Goal: Task Accomplishment & Management: Use online tool/utility

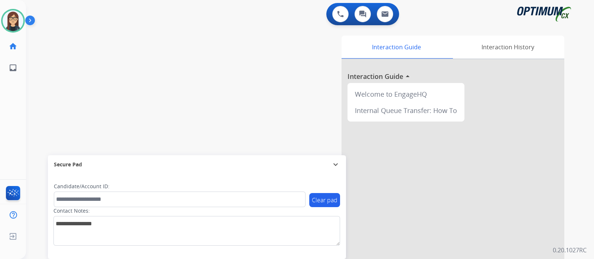
click at [58, 77] on div "swap_horiz Break voice bridge close_fullscreen Connect 3-Way Call merge_type Se…" at bounding box center [301, 181] width 550 height 309
click at [54, 38] on div "swap_horiz Break voice bridge close_fullscreen Connect 3-Way Call merge_type Se…" at bounding box center [301, 181] width 550 height 309
click at [73, 60] on div "swap_horiz Break voice bridge close_fullscreen Connect 3-Way Call merge_type Se…" at bounding box center [301, 181] width 550 height 309
click at [223, 38] on div "swap_horiz Break voice bridge close_fullscreen Connect 3-Way Call merge_type Se…" at bounding box center [301, 181] width 550 height 309
click at [74, 68] on div "swap_horiz Break voice bridge close_fullscreen Connect 3-Way Call merge_type Se…" at bounding box center [301, 181] width 550 height 309
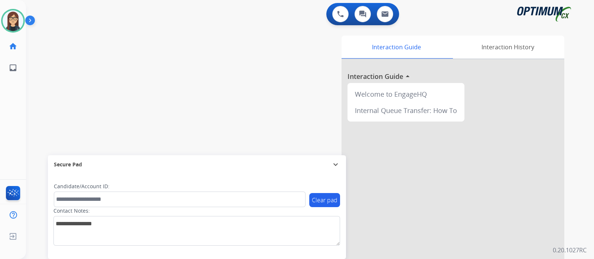
click at [66, 84] on div "swap_horiz Break voice bridge close_fullscreen Connect 3-Way Call merge_type Se…" at bounding box center [301, 181] width 550 height 309
click at [139, 90] on div "swap_horiz Break voice bridge close_fullscreen Connect 3-Way Call merge_type Se…" at bounding box center [301, 181] width 550 height 309
click at [60, 100] on div "swap_horiz Break voice bridge close_fullscreen Connect 3-Way Call merge_type Se…" at bounding box center [301, 181] width 550 height 309
click at [184, 69] on div "swap_horiz Break voice bridge close_fullscreen Connect 3-Way Call merge_type Se…" at bounding box center [301, 181] width 550 height 309
click at [197, 51] on div "swap_horiz Break voice bridge close_fullscreen Connect 3-Way Call merge_type Se…" at bounding box center [301, 181] width 550 height 309
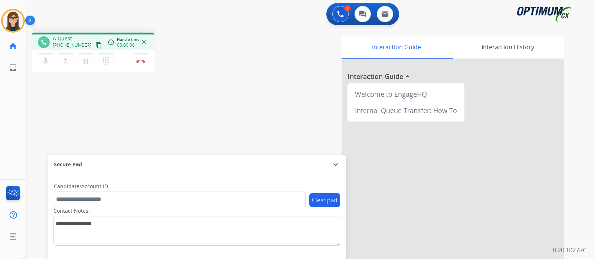
click at [95, 42] on mat-icon "content_copy" at bounding box center [98, 45] width 7 height 7
click at [95, 44] on mat-icon "content_copy" at bounding box center [98, 45] width 7 height 7
click at [227, 35] on div "phone [PHONE_NUMBER] [PHONE_NUMBER] content_copy access_time Call metrics Queue…" at bounding box center [130, 54] width 196 height 42
click at [247, 57] on div "Interaction Guide Interaction History Interaction Guide arrow_drop_up Welcome t…" at bounding box center [397, 186] width 333 height 301
click at [44, 66] on button "mic Mute" at bounding box center [46, 61] width 16 height 16
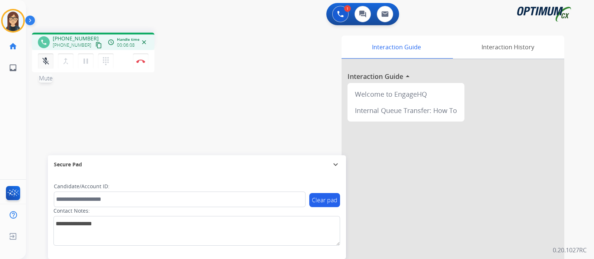
click at [46, 67] on button "mic_off Mute" at bounding box center [46, 61] width 16 height 16
click at [206, 77] on div "phone [PHONE_NUMBER] [PHONE_NUMBER] content_copy access_time Call metrics Queue…" at bounding box center [301, 181] width 550 height 309
click at [208, 116] on div "phone [PHONE_NUMBER] [PHONE_NUMBER] content_copy access_time Call metrics Queue…" at bounding box center [301, 181] width 550 height 309
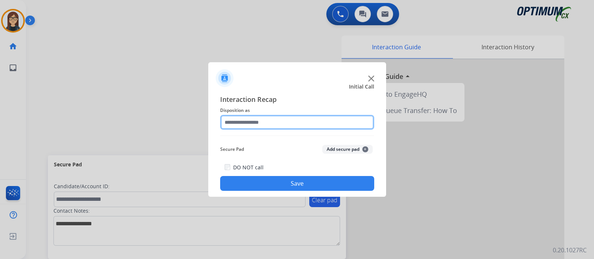
click at [286, 122] on input "text" at bounding box center [297, 122] width 154 height 15
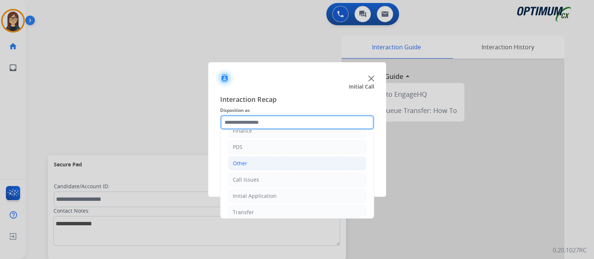
scroll to position [49, 0]
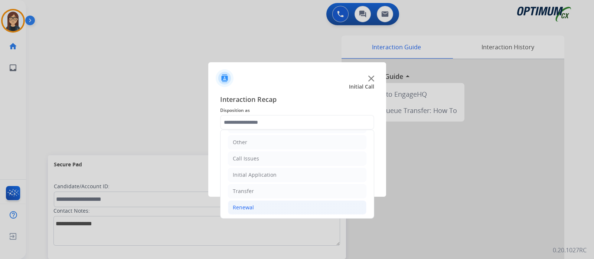
click at [253, 203] on li "Renewal" at bounding box center [297, 208] width 138 height 14
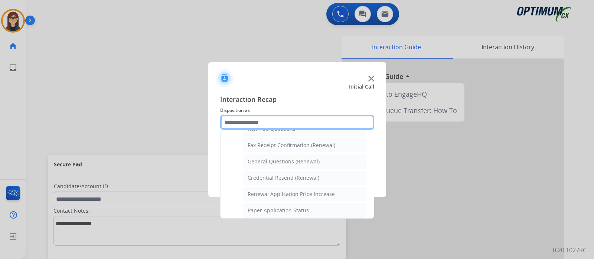
scroll to position [188, 0]
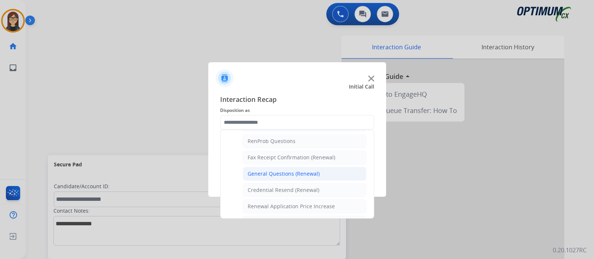
click at [291, 170] on div "General Questions (Renewal)" at bounding box center [283, 173] width 72 height 7
type input "**********"
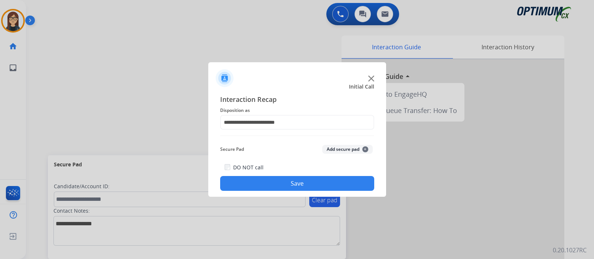
click at [290, 181] on button "Save" at bounding box center [297, 183] width 154 height 15
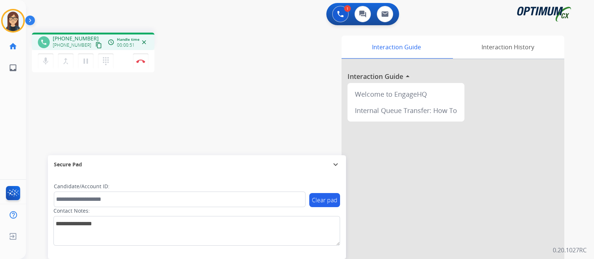
click at [95, 45] on mat-icon "content_copy" at bounding box center [98, 45] width 7 height 7
click at [275, 112] on div "Interaction Guide Interaction History Interaction Guide arrow_drop_up Welcome t…" at bounding box center [397, 186] width 333 height 301
click at [45, 62] on mat-icon "mic" at bounding box center [45, 61] width 9 height 9
click at [46, 62] on mat-icon "mic_off" at bounding box center [45, 61] width 9 height 9
click at [274, 64] on div "Interaction Guide Interaction History Interaction Guide arrow_drop_up Welcome t…" at bounding box center [397, 186] width 333 height 301
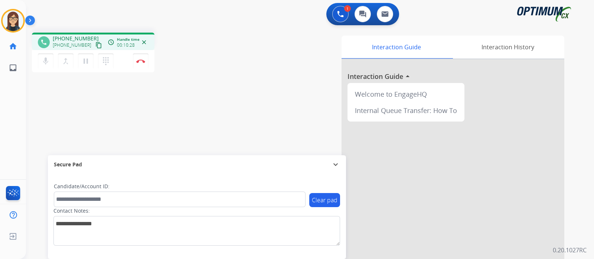
click at [245, 79] on div "Interaction Guide Interaction History Interaction Guide arrow_drop_up Welcome t…" at bounding box center [397, 186] width 333 height 301
click at [248, 85] on div "Interaction Guide Interaction History Interaction Guide arrow_drop_up Welcome t…" at bounding box center [397, 186] width 333 height 301
click at [239, 83] on div "Interaction Guide Interaction History Interaction Guide arrow_drop_up Welcome t…" at bounding box center [397, 186] width 333 height 301
click at [141, 62] on img at bounding box center [140, 61] width 9 height 4
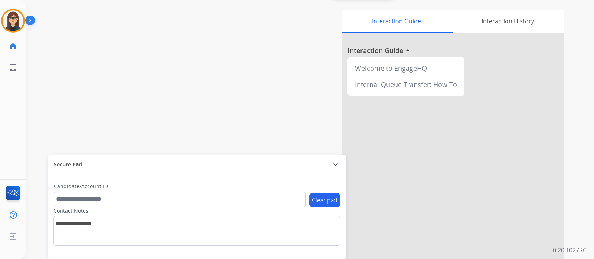
scroll to position [0, 0]
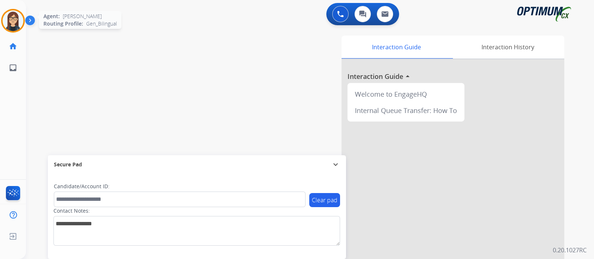
click at [6, 23] on img at bounding box center [13, 20] width 21 height 21
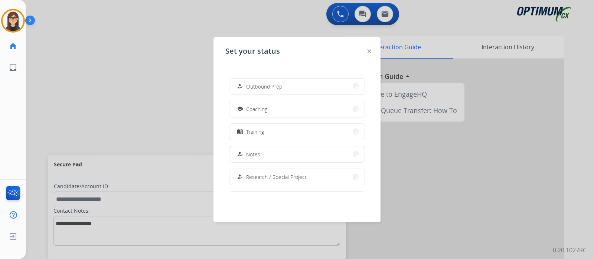
scroll to position [92, 0]
click at [271, 108] on button "school Coaching" at bounding box center [296, 110] width 135 height 16
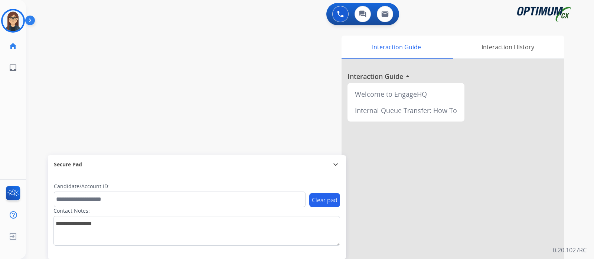
drag, startPoint x: 75, startPoint y: 79, endPoint x: 85, endPoint y: 96, distance: 19.8
click at [75, 80] on div "swap_horiz Break voice bridge close_fullscreen Connect 3-Way Call merge_type Se…" at bounding box center [301, 181] width 550 height 309
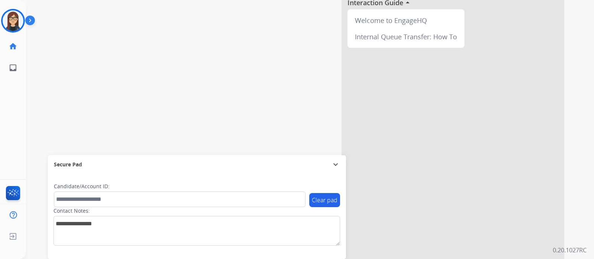
scroll to position [76, 0]
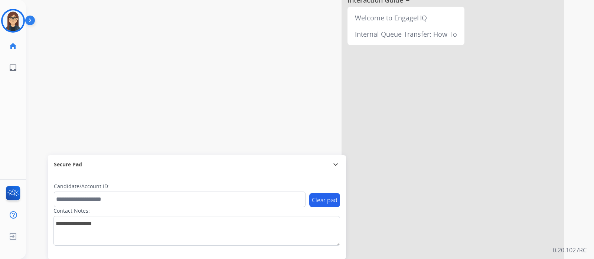
click at [175, 42] on div "swap_horiz Break voice bridge close_fullscreen Connect 3-Way Call merge_type Se…" at bounding box center [301, 104] width 550 height 309
click at [171, 106] on div "swap_horiz Break voice bridge close_fullscreen Connect 3-Way Call merge_type Se…" at bounding box center [301, 104] width 550 height 309
click at [157, 121] on div "swap_horiz Break voice bridge close_fullscreen Connect 3-Way Call merge_type Se…" at bounding box center [301, 104] width 550 height 309
click at [21, 27] on div at bounding box center [13, 21] width 24 height 24
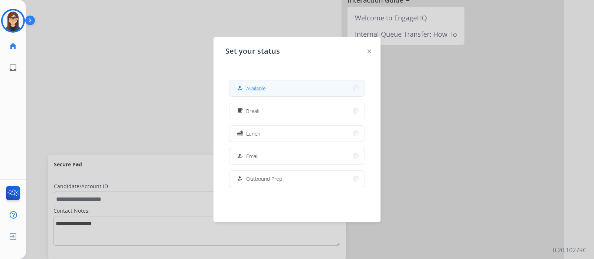
click at [248, 87] on span "Available" at bounding box center [256, 89] width 20 height 8
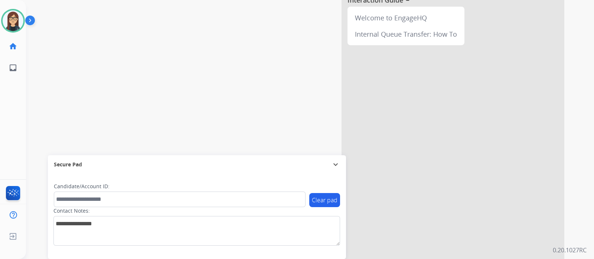
click at [180, 69] on div "swap_horiz Break voice bridge close_fullscreen Connect 3-Way Call merge_type Se…" at bounding box center [301, 104] width 550 height 309
click at [162, 132] on div "swap_horiz Break voice bridge close_fullscreen Connect 3-Way Call merge_type Se…" at bounding box center [301, 104] width 550 height 309
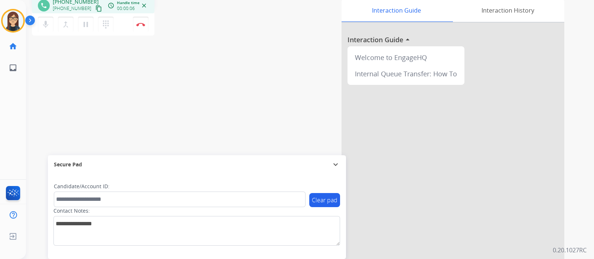
scroll to position [0, 0]
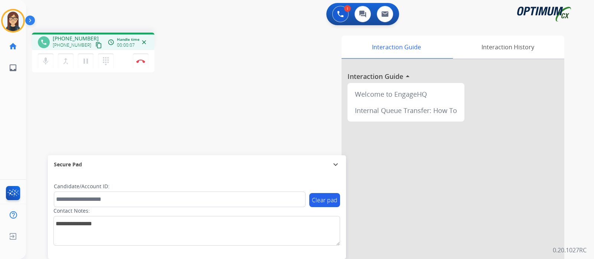
click at [95, 43] on mat-icon "content_copy" at bounding box center [98, 45] width 7 height 7
click at [204, 108] on div "phone [PHONE_NUMBER] [PHONE_NUMBER] content_copy access_time Call metrics Queue…" at bounding box center [301, 181] width 550 height 309
click at [143, 63] on button "Disconnect" at bounding box center [141, 61] width 16 height 16
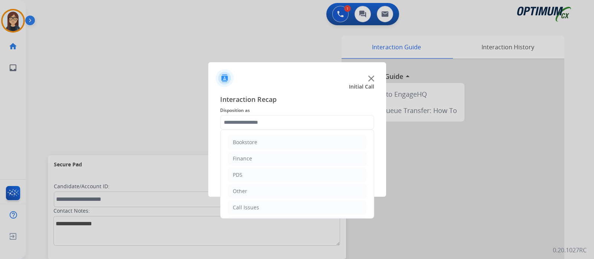
click at [250, 120] on input "text" at bounding box center [297, 122] width 154 height 15
click at [270, 178] on div "Initial Application" at bounding box center [255, 177] width 44 height 7
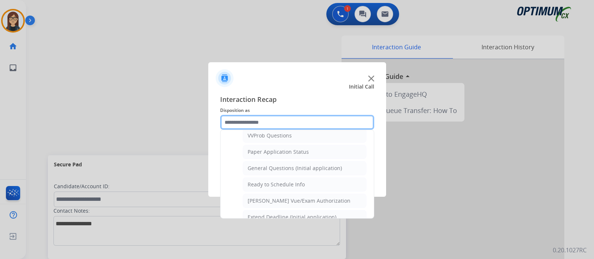
scroll to position [417, 0]
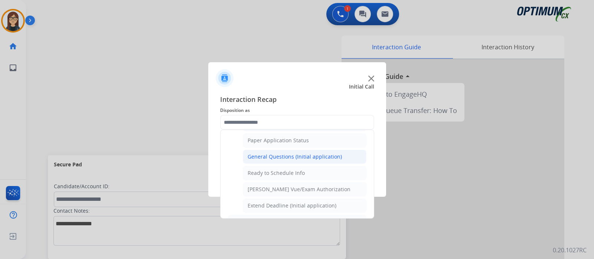
click at [274, 153] on div "General Questions (Initial application)" at bounding box center [294, 156] width 94 height 7
type input "**********"
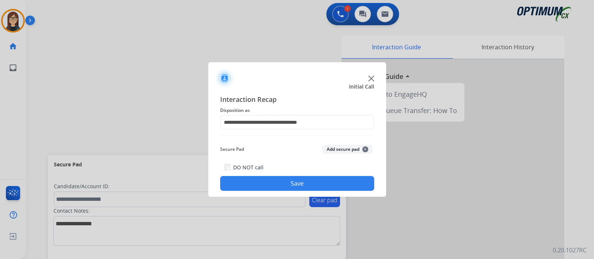
click at [268, 180] on button "Save" at bounding box center [297, 183] width 154 height 15
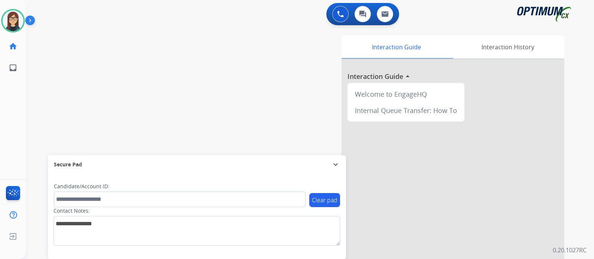
click at [175, 77] on div "swap_horiz Break voice bridge close_fullscreen Connect 3-Way Call merge_type Se…" at bounding box center [301, 181] width 550 height 309
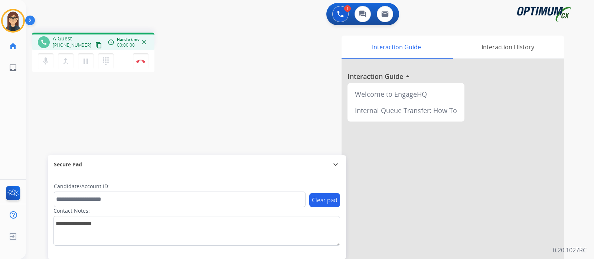
click at [95, 42] on mat-icon "content_copy" at bounding box center [98, 45] width 7 height 7
click at [249, 114] on div "Interaction Guide Interaction History Interaction Guide arrow_drop_up Welcome t…" at bounding box center [397, 186] width 333 height 301
click at [45, 69] on div "mic Mute merge_type Bridge pause Hold dialpad Dialpad Disconnect" at bounding box center [93, 61] width 122 height 22
click at [45, 66] on button "mic Mute" at bounding box center [46, 61] width 16 height 16
click at [46, 62] on mat-icon "mic_off" at bounding box center [45, 61] width 9 height 9
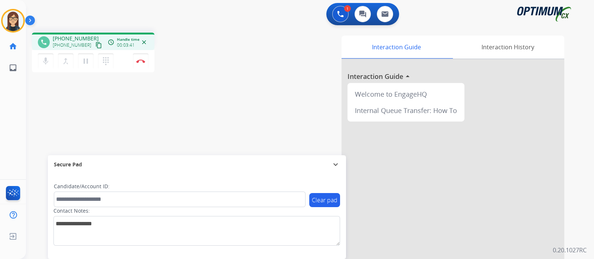
click at [188, 127] on div "phone [PHONE_NUMBER] [PHONE_NUMBER] content_copy access_time Call metrics Queue…" at bounding box center [301, 181] width 550 height 309
click at [261, 102] on div "Interaction Guide Interaction History Interaction Guide arrow_drop_up Welcome t…" at bounding box center [397, 186] width 333 height 301
click at [243, 76] on div "Interaction Guide Interaction History Interaction Guide arrow_drop_up Welcome t…" at bounding box center [397, 186] width 333 height 301
click at [221, 107] on div "phone [PHONE_NUMBER] [PHONE_NUMBER] content_copy access_time Call metrics Queue…" at bounding box center [301, 181] width 550 height 309
click at [258, 64] on div "Interaction Guide Interaction History Interaction Guide arrow_drop_up Welcome t…" at bounding box center [397, 186] width 333 height 301
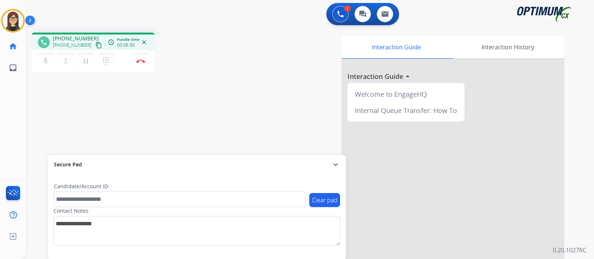
click at [229, 107] on div "phone [PHONE_NUMBER] [PHONE_NUMBER] content_copy access_time Call metrics Queue…" at bounding box center [301, 181] width 550 height 309
click at [224, 123] on div "phone [PHONE_NUMBER] [PHONE_NUMBER] content_copy access_time Call metrics Queue…" at bounding box center [301, 181] width 550 height 309
click at [224, 99] on div "phone [PHONE_NUMBER] [PHONE_NUMBER] content_copy access_time Call metrics Queue…" at bounding box center [301, 181] width 550 height 309
click at [141, 63] on button "Disconnect" at bounding box center [141, 61] width 16 height 16
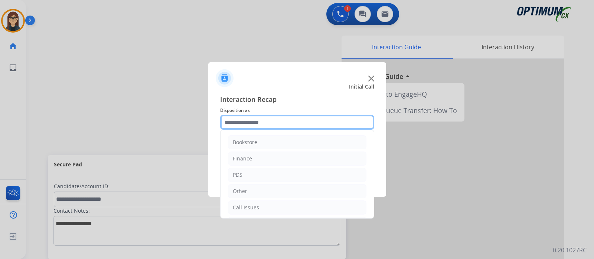
click at [267, 125] on input "text" at bounding box center [297, 122] width 154 height 15
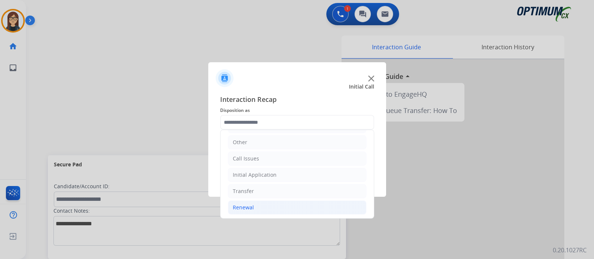
click at [256, 205] on li "Renewal" at bounding box center [297, 208] width 138 height 14
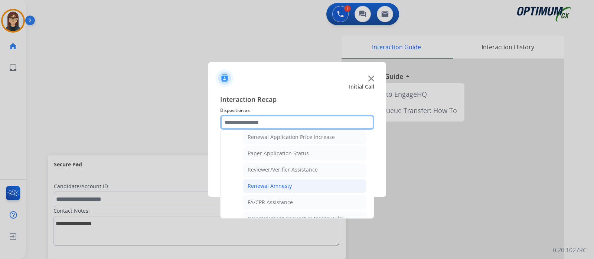
scroll to position [191, 0]
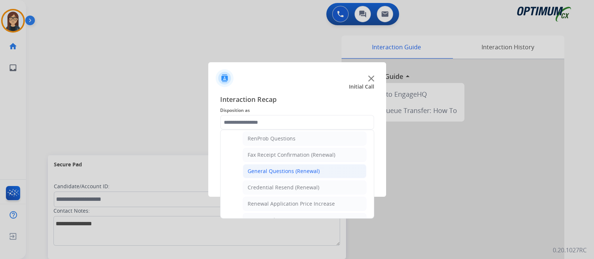
click at [271, 170] on div "General Questions (Renewal)" at bounding box center [283, 171] width 72 height 7
type input "**********"
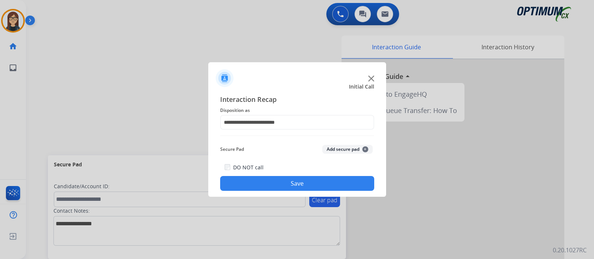
click at [272, 184] on button "Save" at bounding box center [297, 183] width 154 height 15
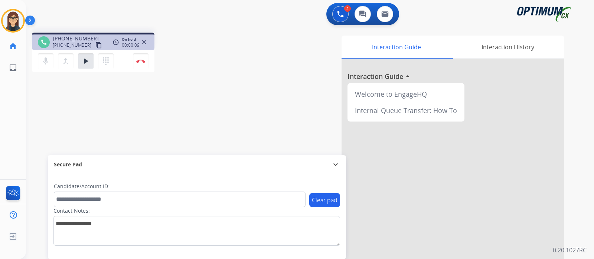
click at [95, 45] on mat-icon "content_copy" at bounding box center [98, 45] width 7 height 7
click at [203, 117] on div "phone [PHONE_NUMBER] [PHONE_NUMBER] content_copy access_time Call metrics Queue…" at bounding box center [301, 181] width 550 height 309
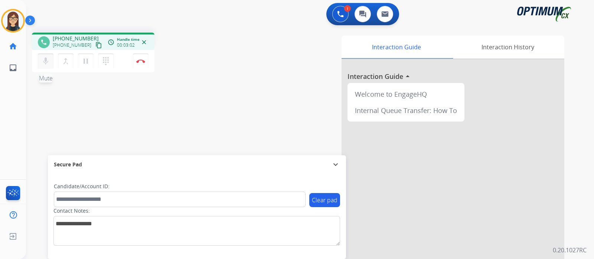
click at [43, 65] on mat-icon "mic" at bounding box center [45, 61] width 9 height 9
click at [41, 55] on button "mic_off Mute" at bounding box center [46, 61] width 16 height 16
click at [46, 59] on mat-icon "mic" at bounding box center [45, 61] width 9 height 9
click at [46, 64] on mat-icon "mic_off" at bounding box center [45, 61] width 9 height 9
click at [205, 83] on div "phone [PHONE_NUMBER] [PHONE_NUMBER] content_copy access_time Call metrics Queue…" at bounding box center [301, 181] width 550 height 309
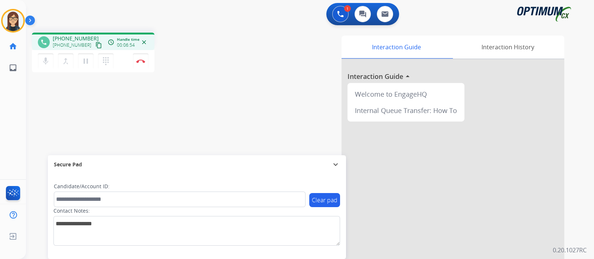
click at [197, 128] on div "phone [PHONE_NUMBER] [PHONE_NUMBER] content_copy access_time Call metrics Queue…" at bounding box center [301, 181] width 550 height 309
click at [234, 93] on div "Interaction Guide Interaction History Interaction Guide arrow_drop_up Welcome t…" at bounding box center [397, 186] width 333 height 301
click at [217, 103] on div "phone [PHONE_NUMBER] [PHONE_NUMBER] content_copy access_time Call metrics Queue…" at bounding box center [301, 181] width 550 height 309
click at [221, 118] on div "phone [PHONE_NUMBER] [PHONE_NUMBER] content_copy access_time Call metrics Queue…" at bounding box center [301, 181] width 550 height 309
click at [207, 93] on div "phone [PHONE_NUMBER] [PHONE_NUMBER] content_copy access_time Call metrics Queue…" at bounding box center [301, 181] width 550 height 309
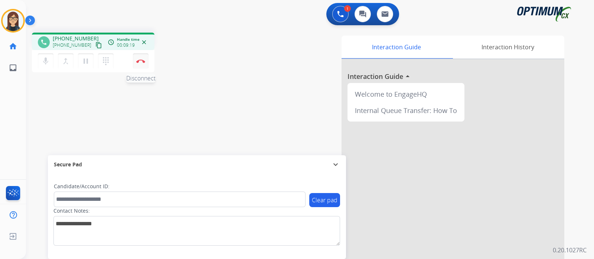
click at [141, 62] on img at bounding box center [140, 61] width 9 height 4
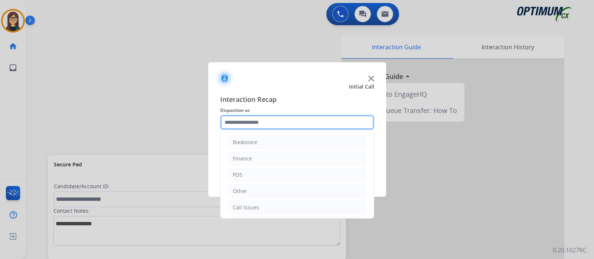
click at [252, 121] on input "text" at bounding box center [297, 122] width 154 height 15
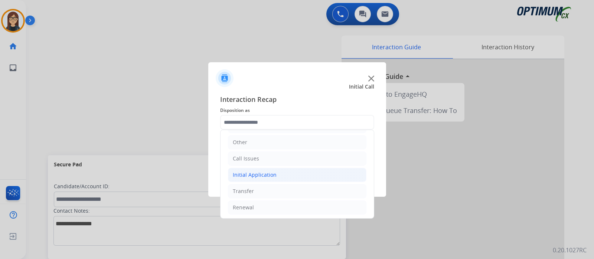
click at [264, 171] on div "Initial Application" at bounding box center [255, 174] width 44 height 7
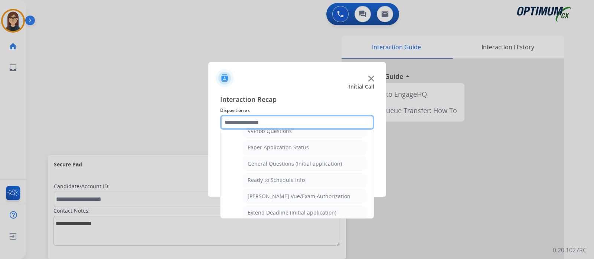
scroll to position [420, 0]
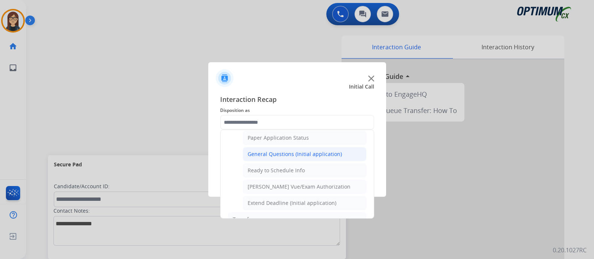
click at [281, 151] on div "General Questions (Initial application)" at bounding box center [294, 154] width 94 height 7
type input "**********"
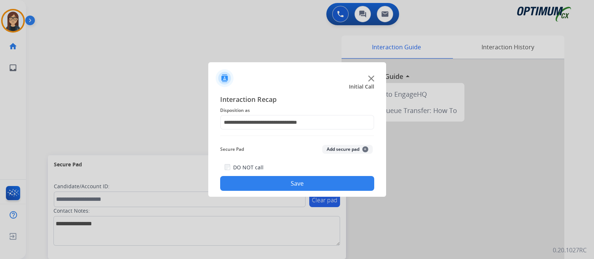
click at [271, 180] on button "Save" at bounding box center [297, 183] width 154 height 15
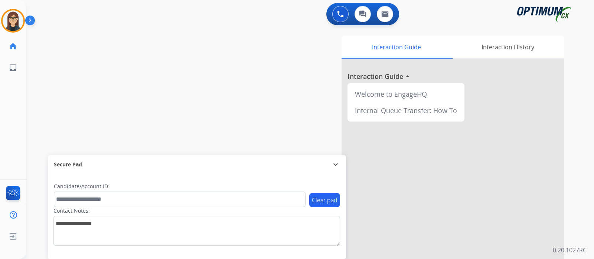
click at [171, 69] on div "swap_horiz Break voice bridge close_fullscreen Connect 3-Way Call merge_type Se…" at bounding box center [301, 181] width 550 height 309
click at [7, 15] on img at bounding box center [13, 20] width 21 height 21
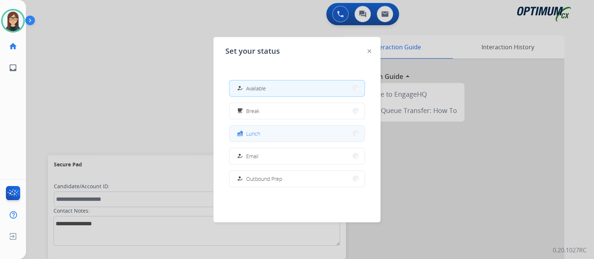
click at [263, 129] on button "fastfood Lunch" at bounding box center [296, 134] width 135 height 16
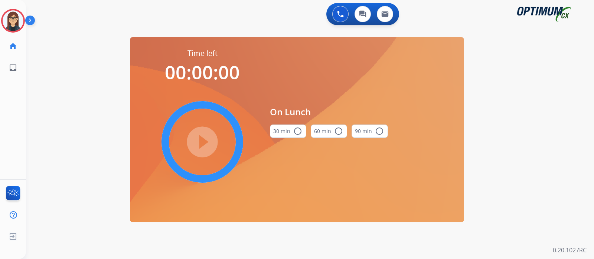
click at [298, 132] on mat-icon "radio_button_unchecked" at bounding box center [297, 131] width 9 height 9
click at [203, 142] on mat-icon "play_circle_filled" at bounding box center [202, 142] width 9 height 9
